Goal: Find specific page/section: Find specific page/section

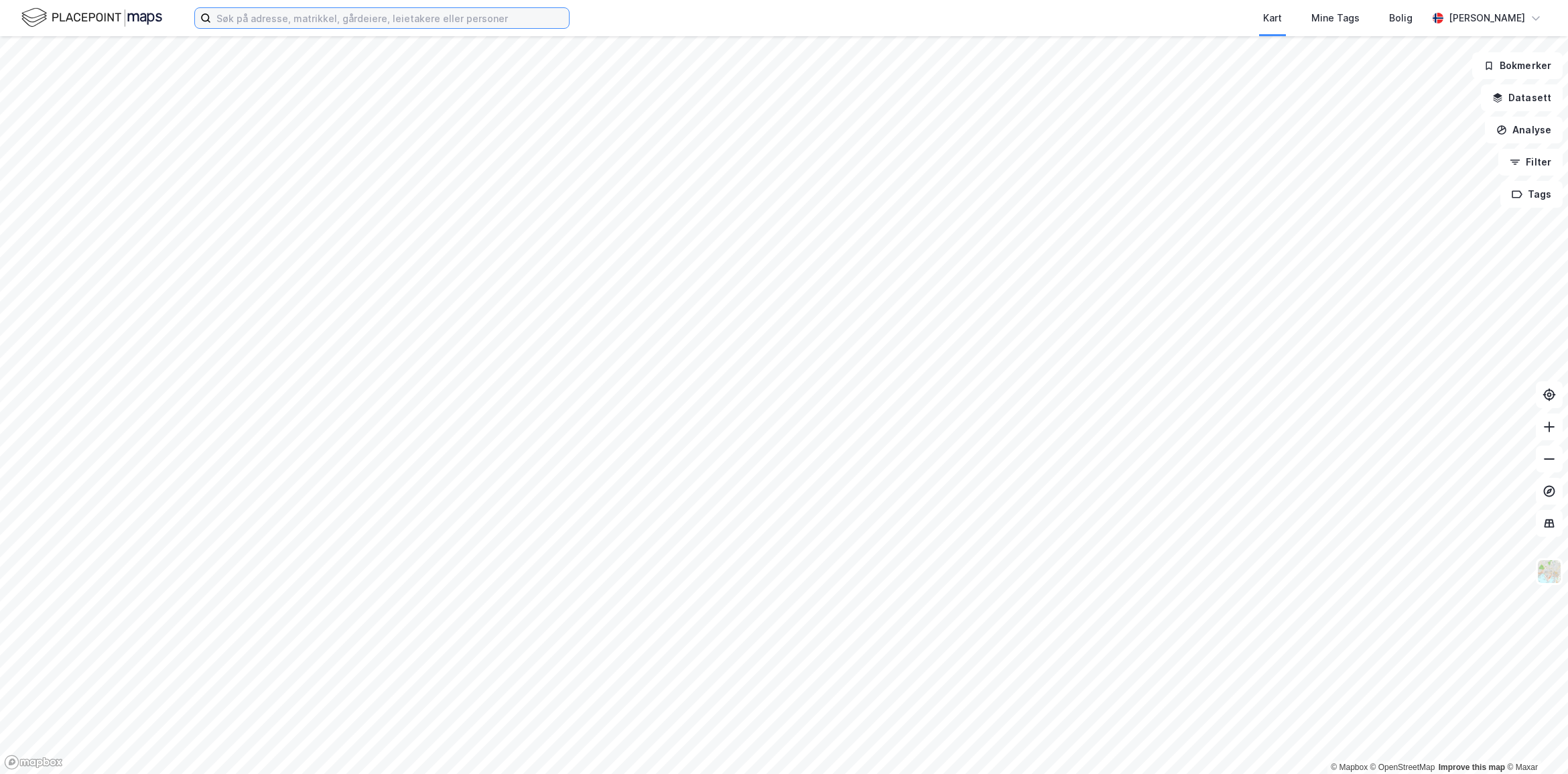
click at [323, 10] on input at bounding box center [390, 18] width 358 height 20
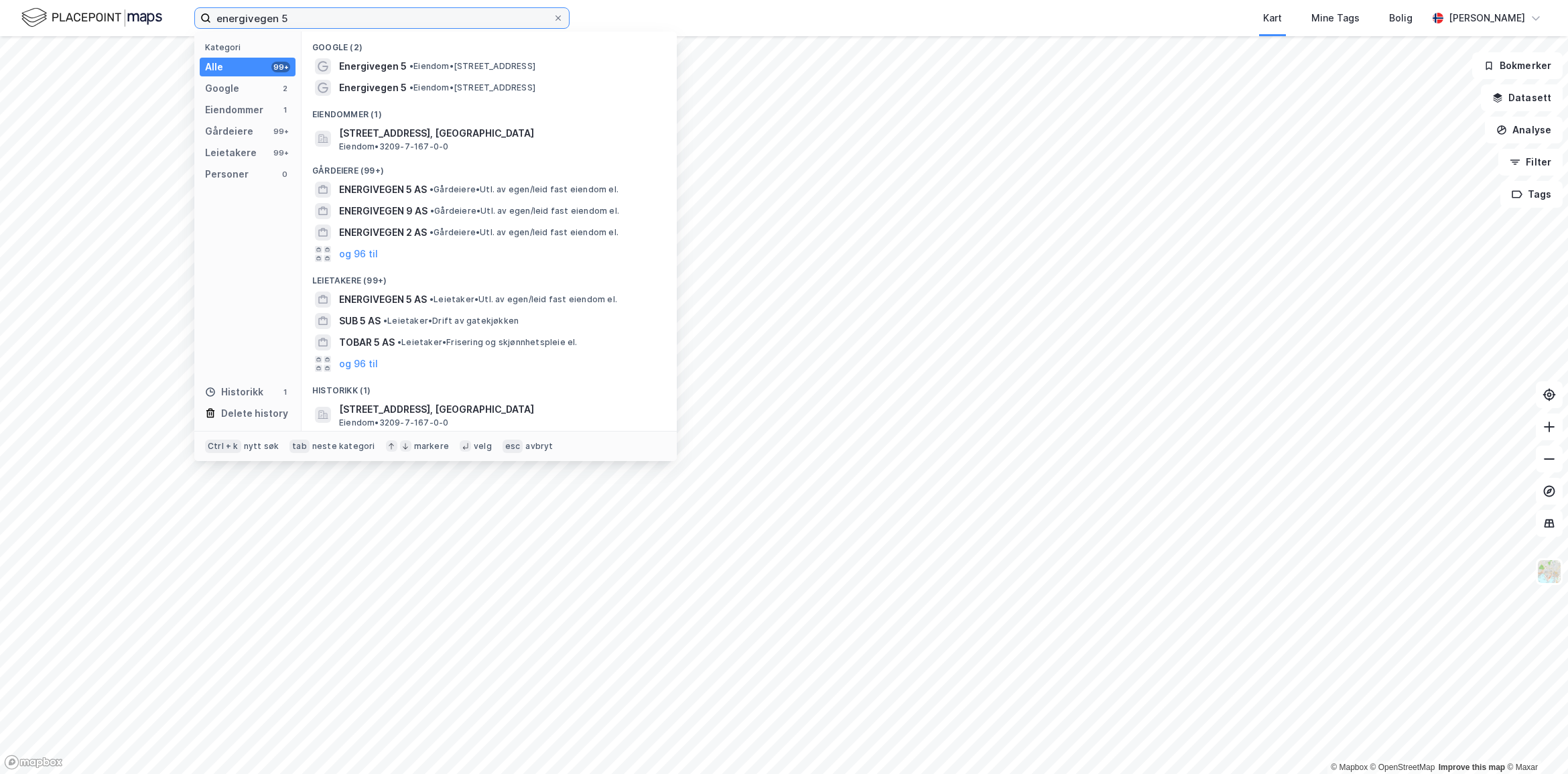
type input "energivegen 5"
click at [410, 138] on span "[STREET_ADDRESS], [GEOGRAPHIC_DATA]" at bounding box center [499, 133] width 322 height 16
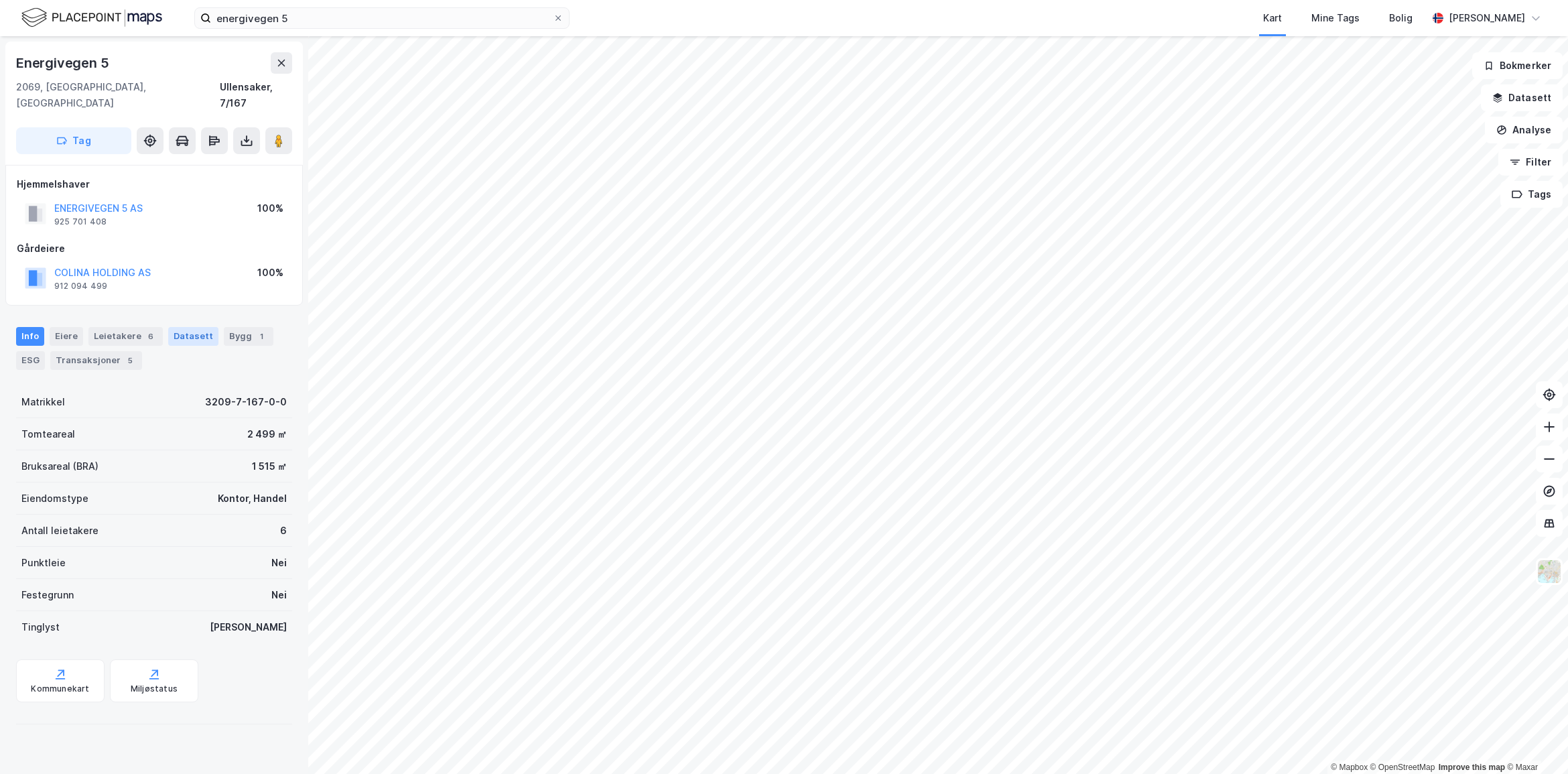
click at [181, 328] on div "Datasett" at bounding box center [192, 337] width 50 height 19
